Goal: Obtain resource: Download file/media

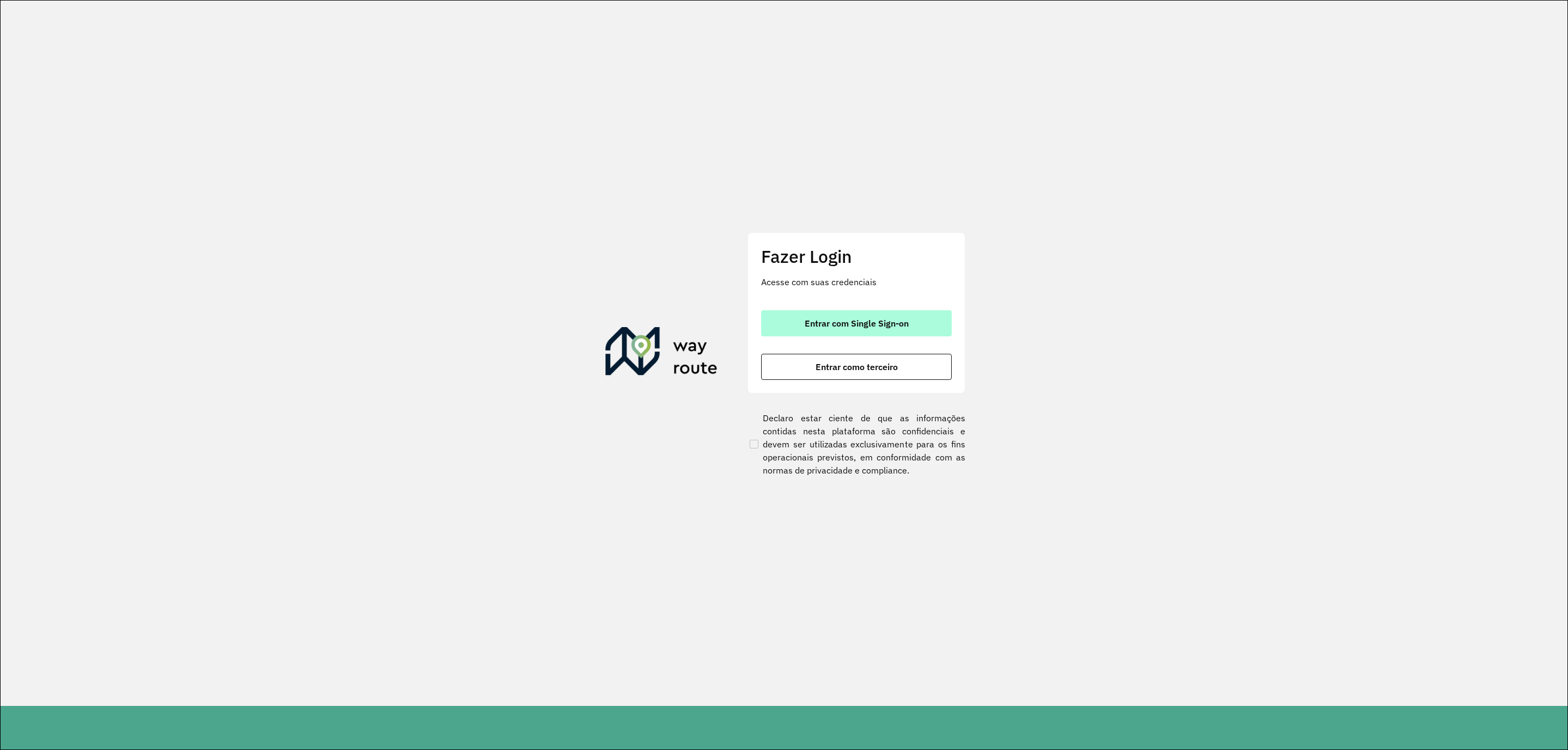
click at [845, 316] on button "Entrar com Single Sign-on" at bounding box center [856, 323] width 191 height 26
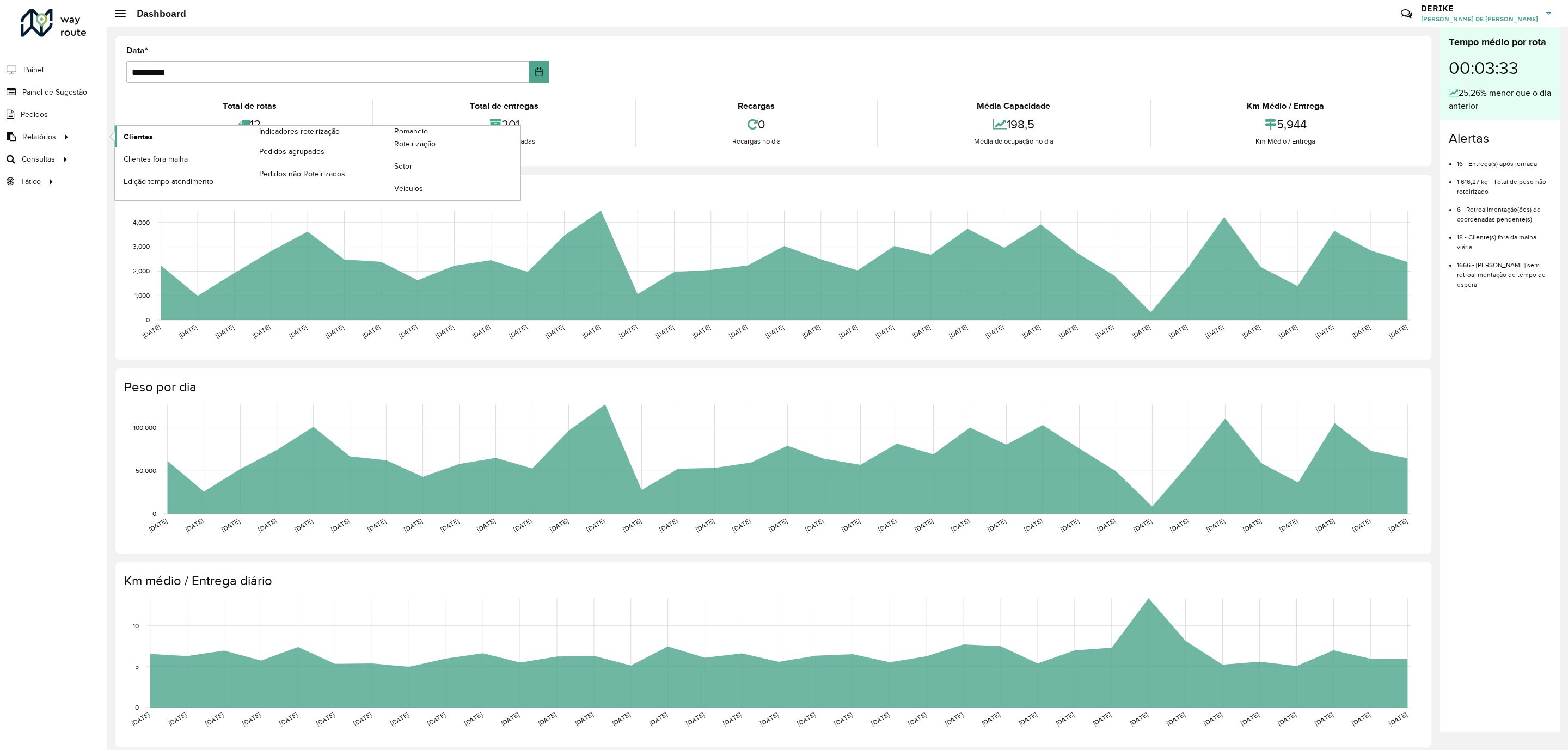
click at [134, 134] on span "Clientes" at bounding box center [138, 136] width 29 height 12
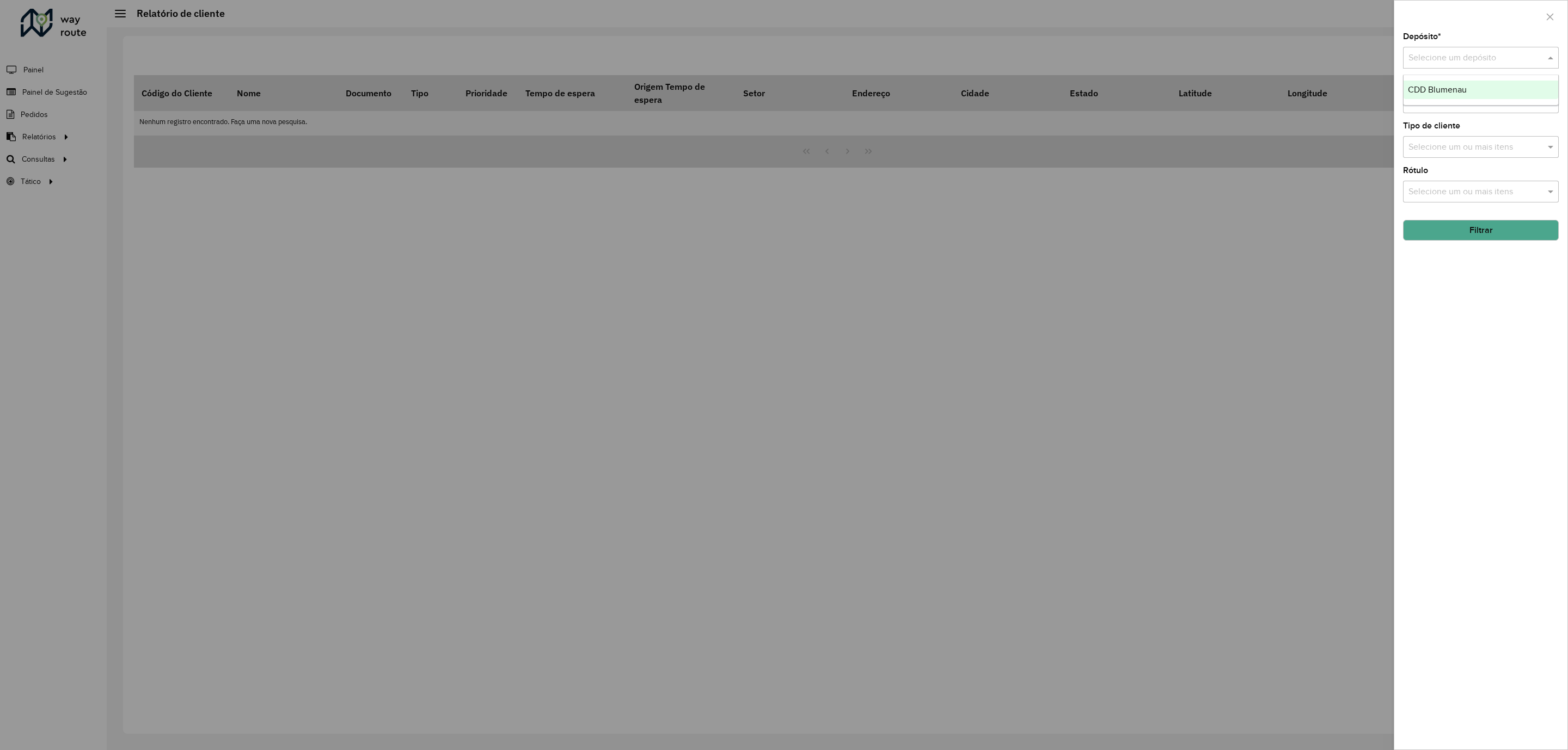
click at [1466, 58] on input "text" at bounding box center [1470, 58] width 123 height 13
click at [1467, 88] on div "CDD Blumenau" at bounding box center [1480, 90] width 154 height 18
click at [1488, 234] on button "Filtrar" at bounding box center [1480, 230] width 155 height 21
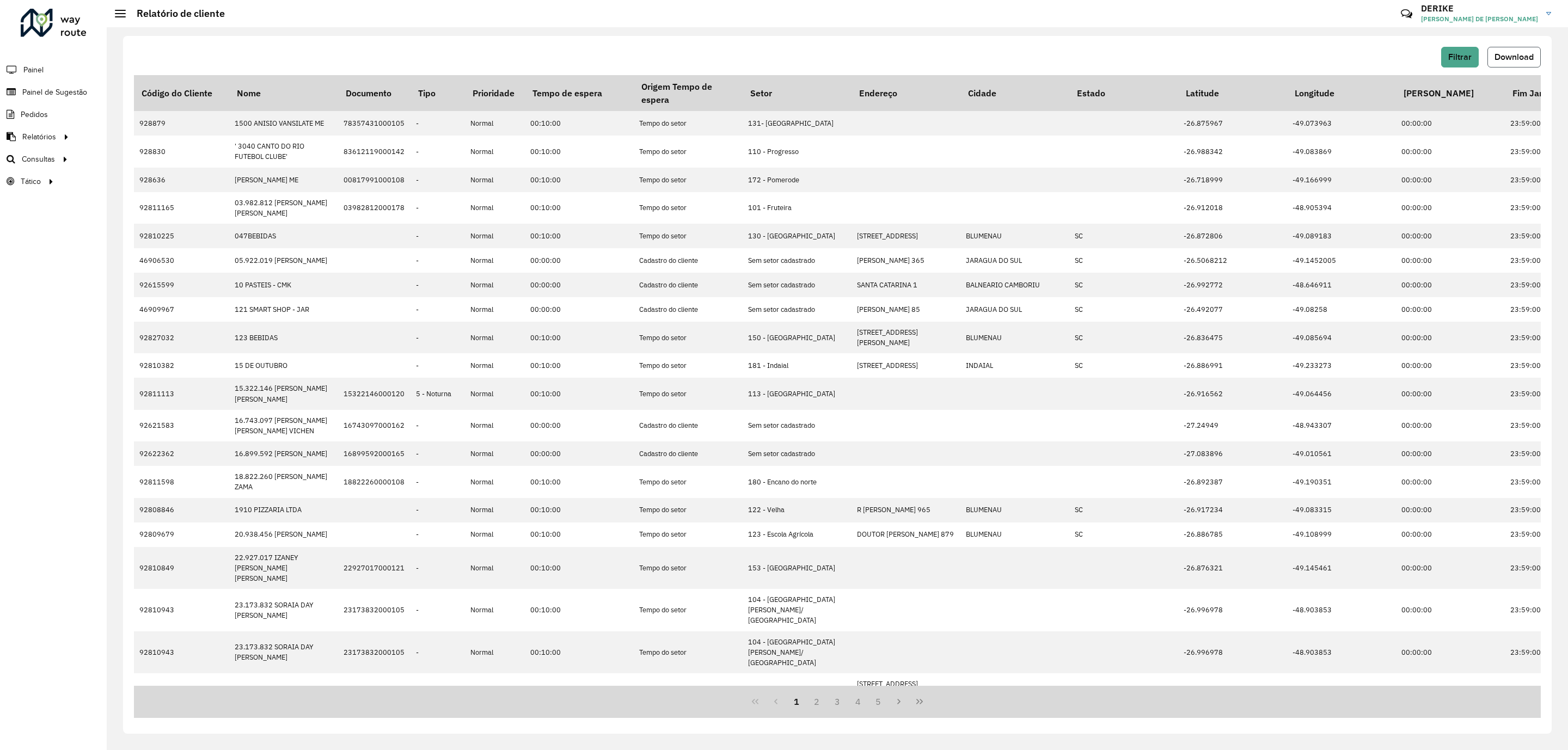
click at [1496, 59] on span "Download" at bounding box center [1514, 57] width 39 height 9
